Goal: Information Seeking & Learning: Learn about a topic

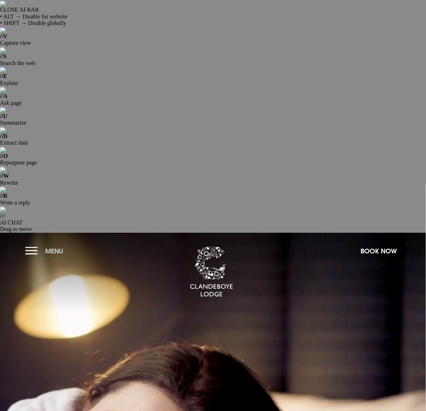
drag, startPoint x: 0, startPoint y: 0, endPoint x: 26, endPoint y: 22, distance: 33.6
click at [26, 243] on button "Menu" at bounding box center [46, 251] width 42 height 16
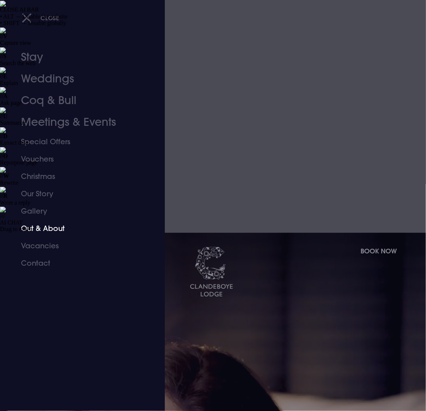
click at [52, 229] on link "Out & About" at bounding box center [77, 228] width 113 height 17
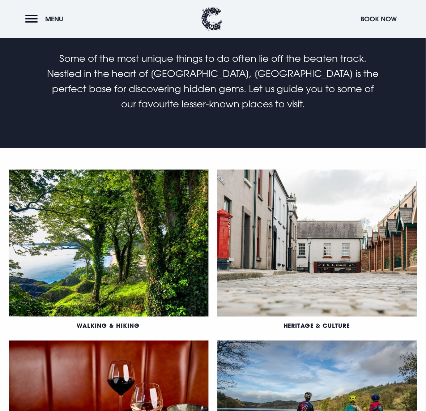
scroll to position [543, 0]
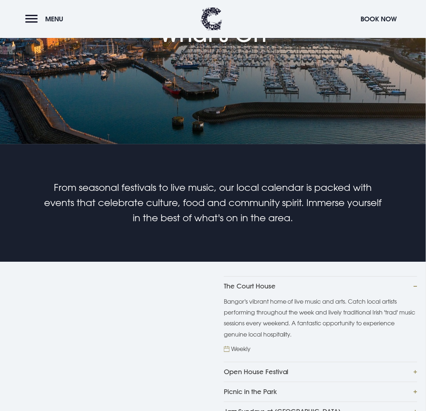
scroll to position [317, 0]
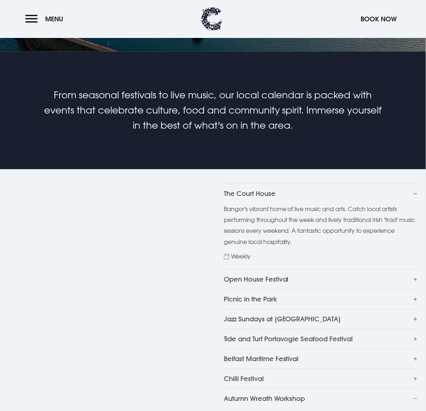
scroll to position [407, 0]
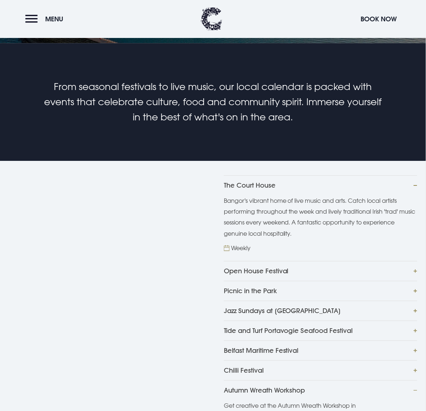
drag, startPoint x: 259, startPoint y: 273, endPoint x: 317, endPoint y: 272, distance: 57.9
